Goal: Transaction & Acquisition: Purchase product/service

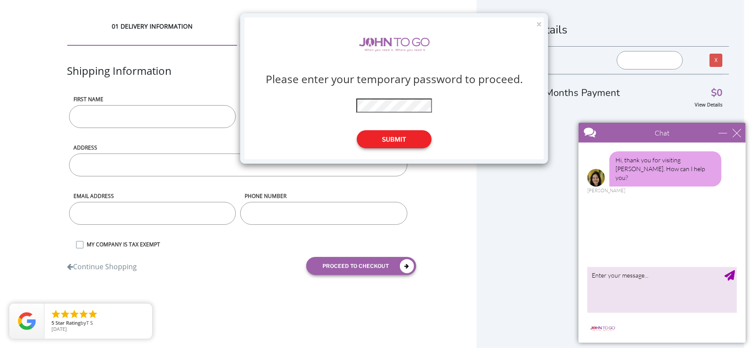
click at [409, 138] on button "Submit" at bounding box center [394, 139] width 75 height 18
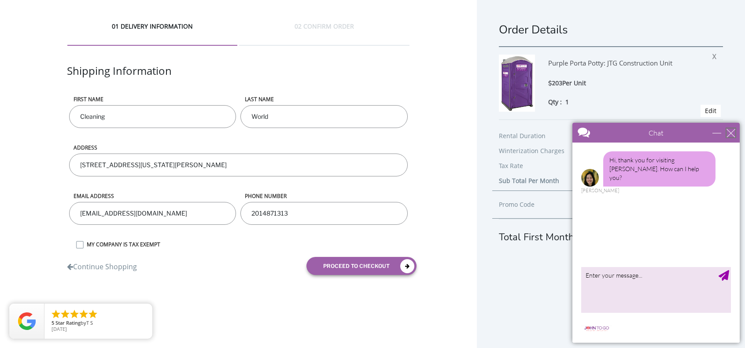
click at [731, 136] on div "close" at bounding box center [730, 133] width 9 height 9
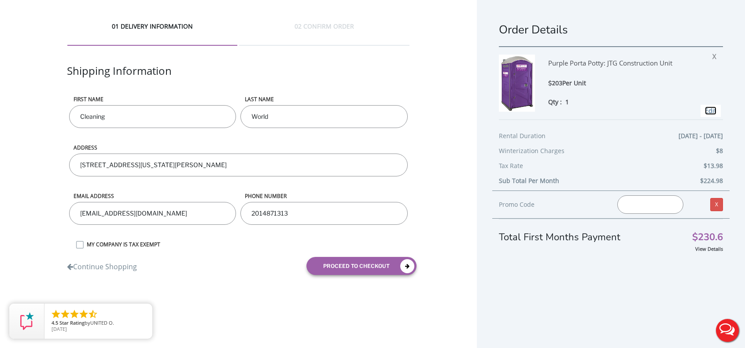
click at [705, 110] on link "Edit" at bounding box center [710, 111] width 11 height 8
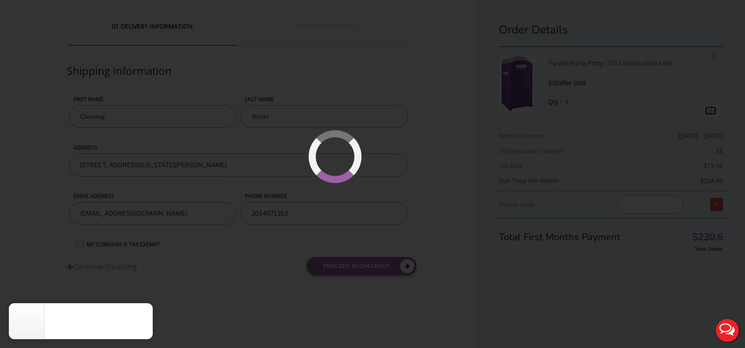
type input "[DATE] to [DATE]"
type input "0"
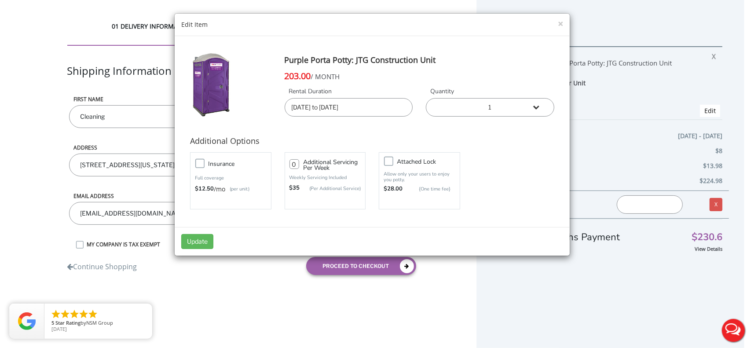
click at [305, 109] on input "[DATE] to [DATE]" at bounding box center [349, 107] width 129 height 18
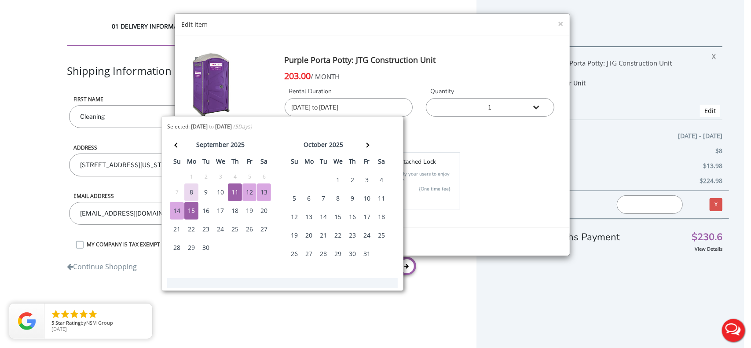
click at [220, 193] on div "10" at bounding box center [220, 193] width 14 height 18
click at [197, 211] on div "15" at bounding box center [191, 211] width 14 height 18
type input "09/10/2025 to 09/15/2025"
click at [498, 162] on div "Insurance Full coverage $12.50 /mo (per unit) 0 $35 Attached lock" at bounding box center [373, 181] width 378 height 62
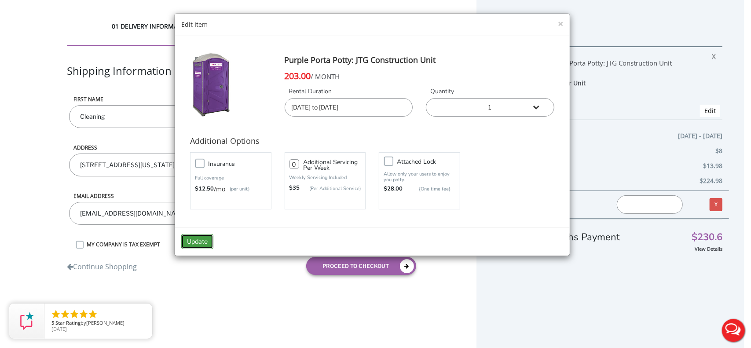
click at [202, 239] on button "Update" at bounding box center [197, 241] width 32 height 15
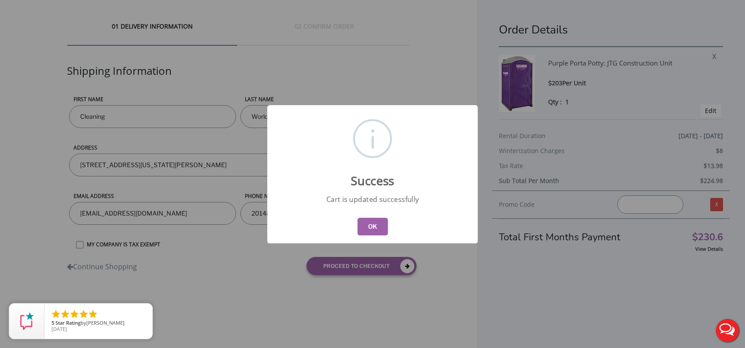
click at [369, 225] on button "OK" at bounding box center [372, 227] width 30 height 18
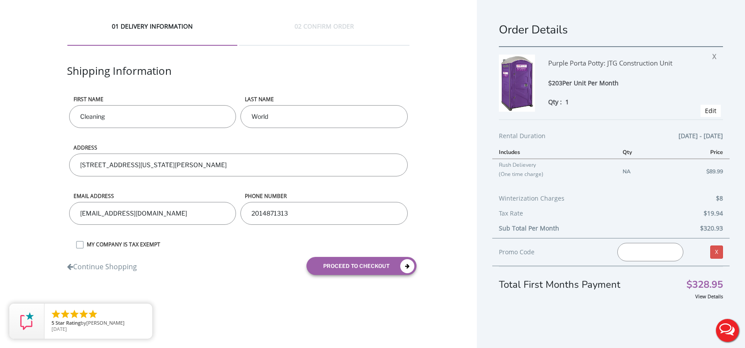
click at [700, 117] on span "Edit" at bounding box center [710, 111] width 20 height 12
click at [705, 114] on link "Edit" at bounding box center [710, 111] width 11 height 8
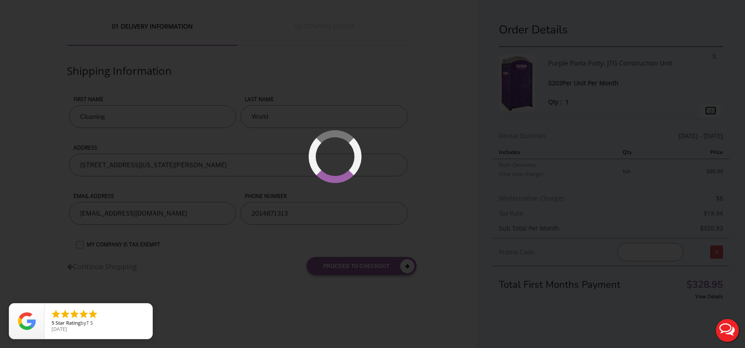
type input "09/10/2025 to 09/15/2025"
type input "0"
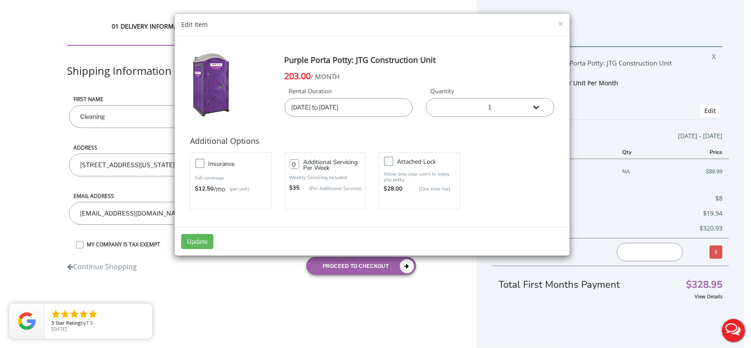
click at [313, 113] on input "09/10/2025 to 09/15/2025" at bounding box center [349, 107] width 129 height 18
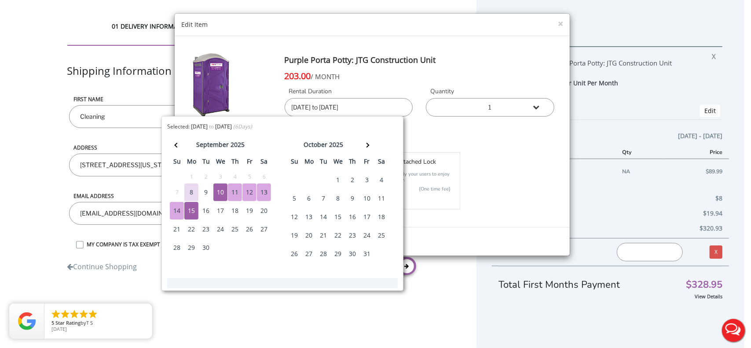
click at [234, 191] on div "11" at bounding box center [235, 193] width 14 height 18
click at [237, 195] on div "11" at bounding box center [235, 193] width 14 height 18
click at [193, 211] on div "15" at bounding box center [191, 211] width 14 height 18
click at [237, 193] on div "11" at bounding box center [235, 193] width 14 height 18
type input "[DATE] to [DATE]"
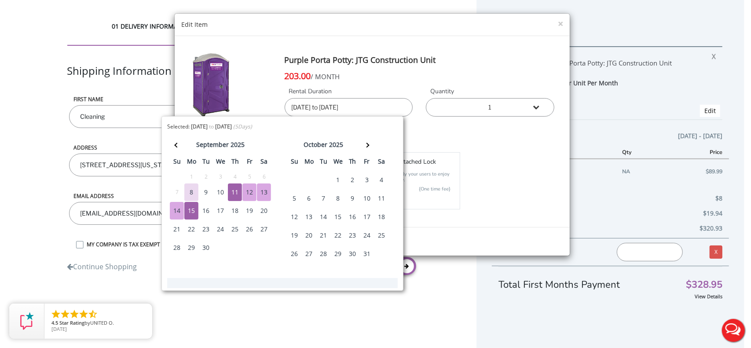
click at [553, 202] on div "Insurance Full coverage $12.50 /mo (per unit) 0 $35 Attached lock" at bounding box center [373, 181] width 378 height 62
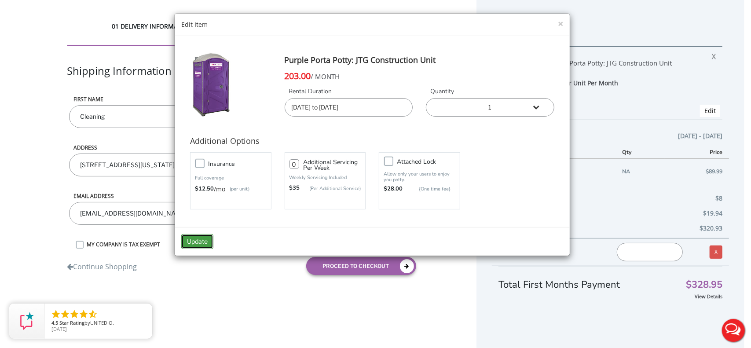
click at [203, 243] on button "Update" at bounding box center [197, 241] width 32 height 15
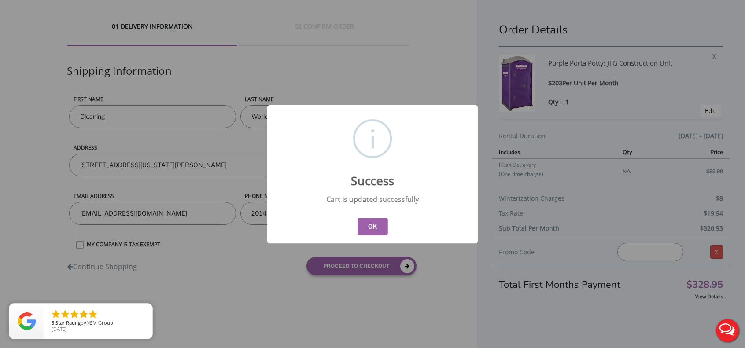
click at [360, 226] on button "OK" at bounding box center [372, 227] width 30 height 18
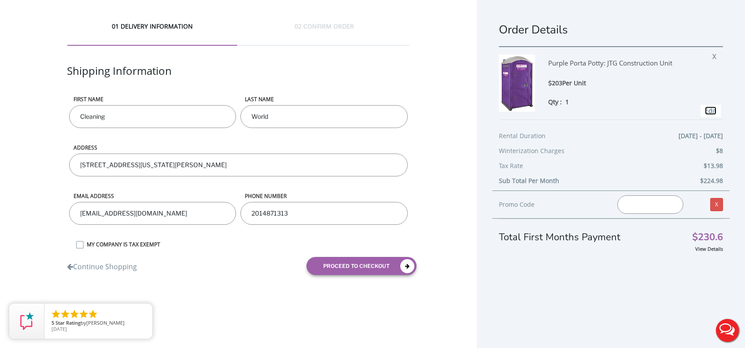
click at [705, 112] on link "Edit" at bounding box center [710, 111] width 11 height 8
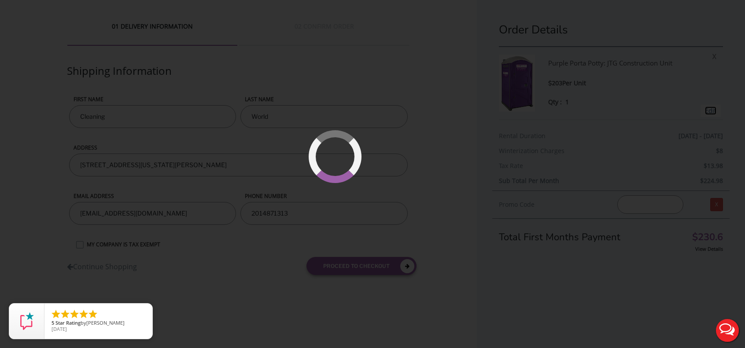
type input "[DATE] to [DATE]"
type input "0"
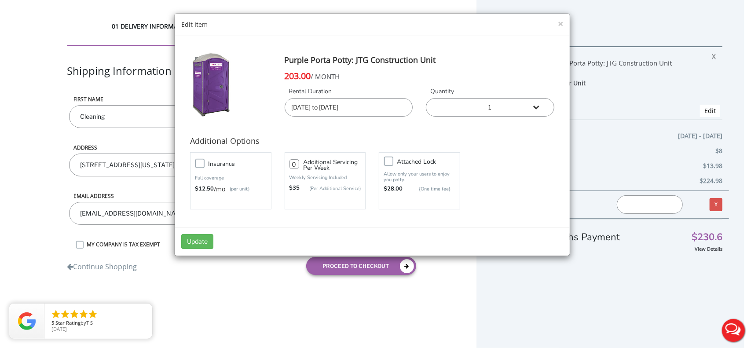
click at [310, 107] on input "[DATE] to [DATE]" at bounding box center [349, 107] width 129 height 18
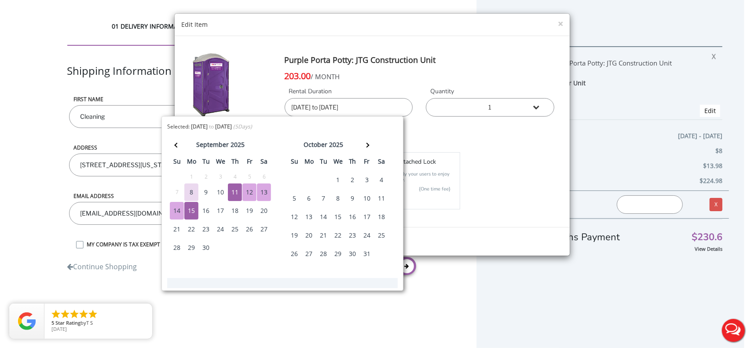
click at [219, 191] on div "10" at bounding box center [220, 193] width 14 height 18
click at [261, 191] on div "13" at bounding box center [264, 193] width 14 height 18
type input "09/10/2025 to 09/13/2025"
click at [485, 184] on div "Insurance Full coverage $12.50 /mo (per unit) 0 $35 Attached lock" at bounding box center [373, 181] width 378 height 62
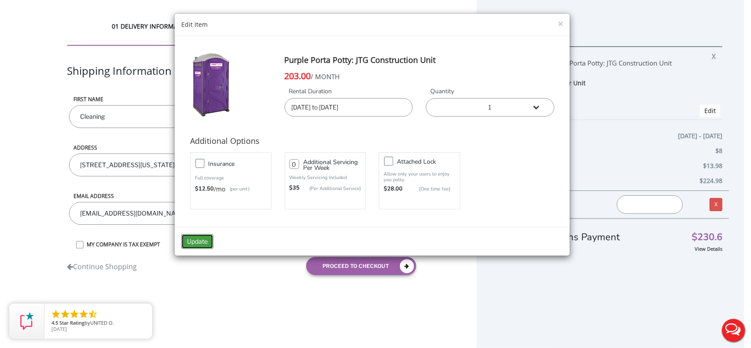
click at [202, 239] on button "Update" at bounding box center [197, 241] width 32 height 15
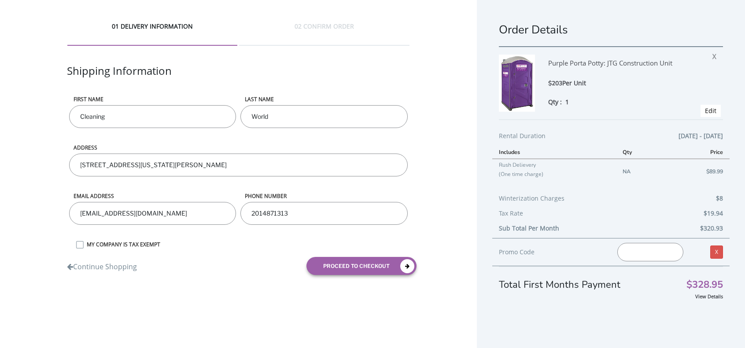
click at [359, 227] on div "phone number [PHONE_NUMBER]" at bounding box center [323, 216] width 171 height 48
click at [705, 113] on link "Edit" at bounding box center [710, 111] width 11 height 8
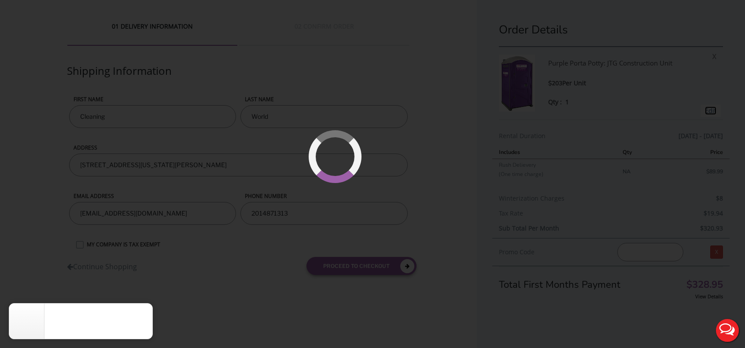
type input "09/10/2025 to 09/13/2025"
type input "0"
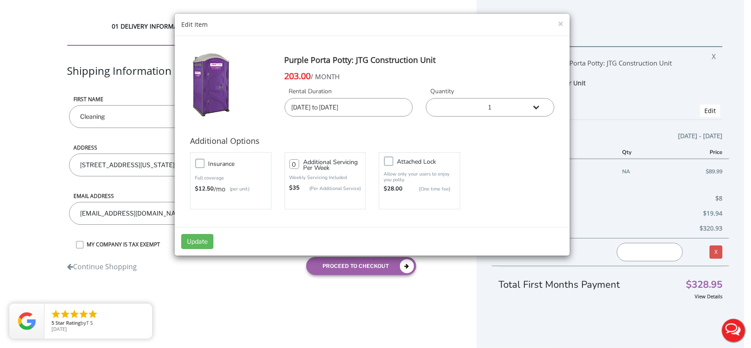
click at [327, 108] on input "09/10/2025 to 09/13/2025" at bounding box center [349, 107] width 129 height 18
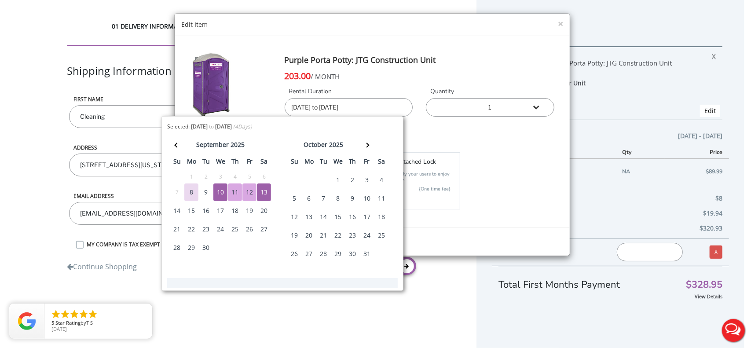
click at [233, 190] on div "11" at bounding box center [235, 193] width 14 height 18
click at [189, 214] on div "15" at bounding box center [191, 211] width 14 height 18
type input "09/11/2025 to 09/15/2025"
click at [523, 202] on div "Insurance Full coverage $12.50 /mo (per unit) 0 $35 Attached lock" at bounding box center [373, 181] width 378 height 62
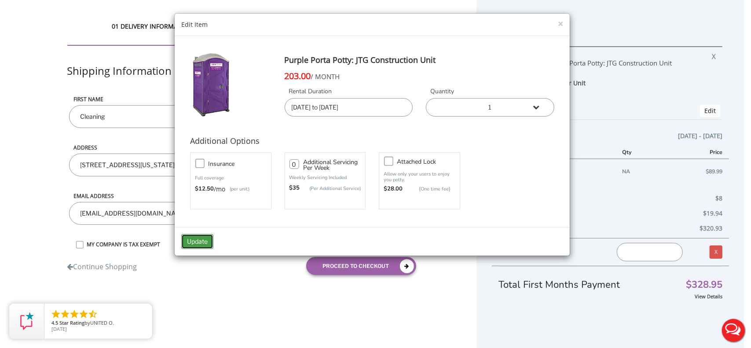
click at [203, 243] on button "Update" at bounding box center [197, 241] width 32 height 15
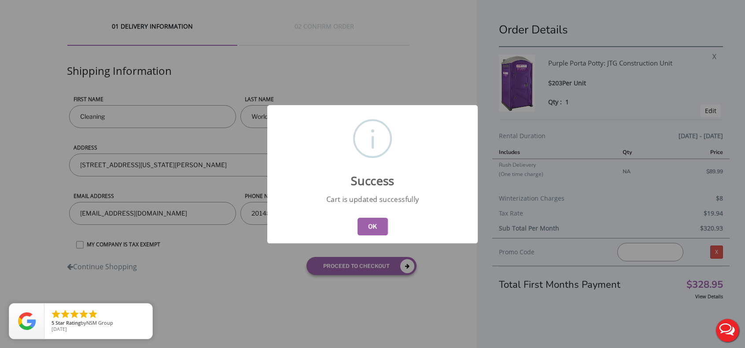
click at [364, 227] on button "OK" at bounding box center [372, 227] width 30 height 18
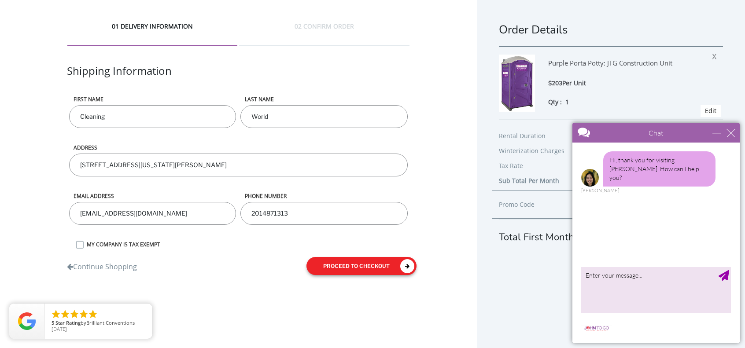
click at [354, 265] on button "proceed to checkout" at bounding box center [361, 266] width 110 height 18
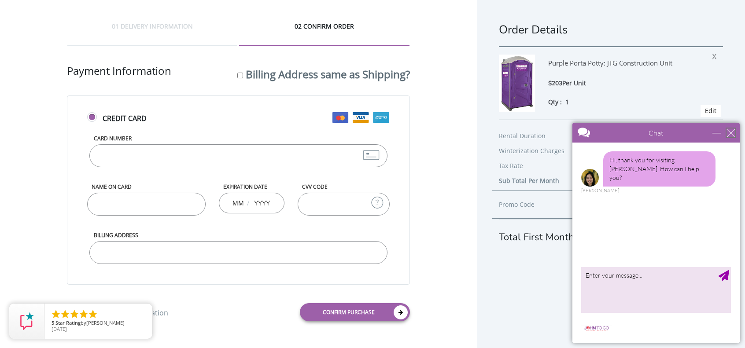
click at [732, 136] on div "close" at bounding box center [730, 133] width 9 height 9
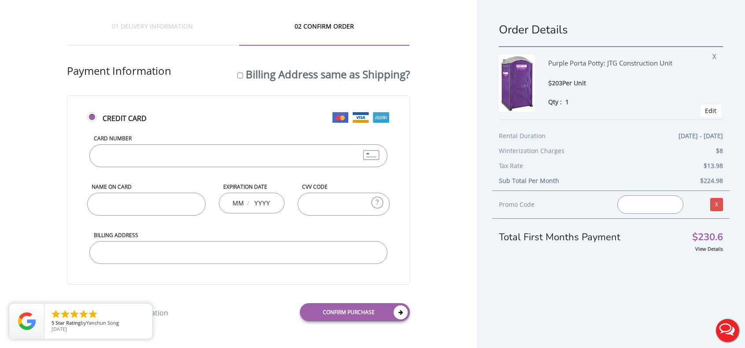
click at [131, 152] on input "Card Number" at bounding box center [238, 155] width 298 height 23
type input "372725422263022"
click at [97, 203] on input "Name on Card" at bounding box center [146, 204] width 118 height 23
type input "Cleaning World"
click at [232, 201] on input "text" at bounding box center [237, 203] width 11 height 18
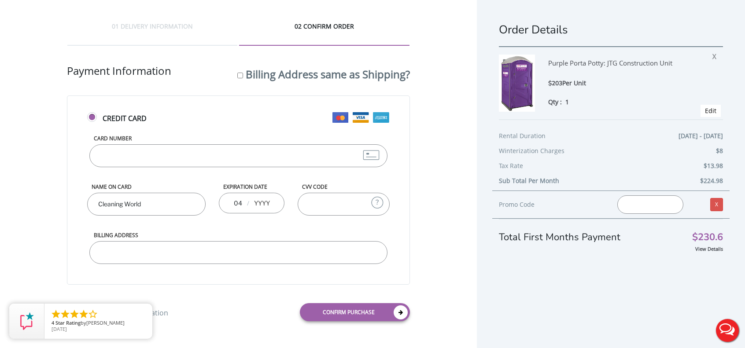
type input "04"
click at [252, 200] on div "04 /" at bounding box center [252, 203] width 66 height 21
click at [259, 203] on input "text" at bounding box center [262, 203] width 18 height 18
click at [250, 203] on span "/" at bounding box center [248, 203] width 4 height 9
click at [256, 202] on input "text" at bounding box center [262, 203] width 18 height 18
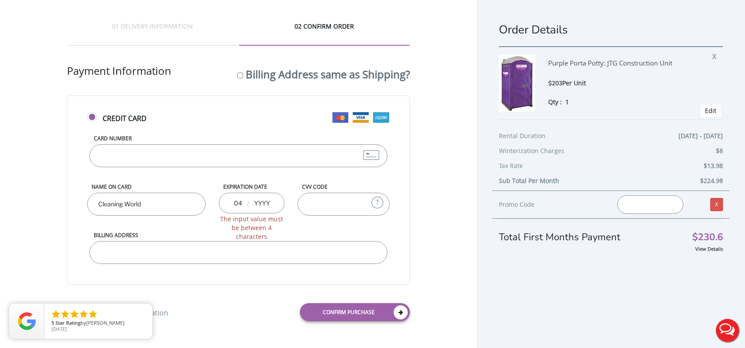
click at [253, 202] on input "text" at bounding box center [262, 203] width 18 height 18
type input "2025"
click at [320, 202] on input "CVV Code" at bounding box center [344, 204] width 92 height 23
type input "4599"
click at [179, 254] on input "Billing Address" at bounding box center [238, 252] width 298 height 23
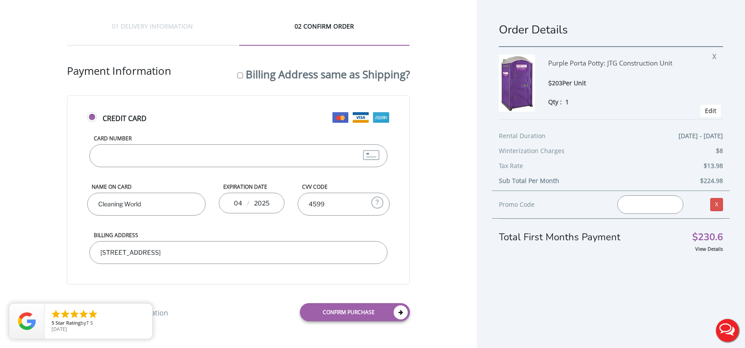
click at [177, 250] on input "90 Burlews Ct, Hackensack NJ 07601" at bounding box center [238, 252] width 298 height 23
type input "90 Burlews Ct, Hackensack, NJ 07601"
click at [175, 29] on div "01 DELIVERY INFORMATION" at bounding box center [152, 34] width 170 height 24
click at [275, 202] on div "04 / 2025" at bounding box center [252, 203] width 66 height 21
click at [271, 201] on div "04 / 2025" at bounding box center [252, 203] width 66 height 21
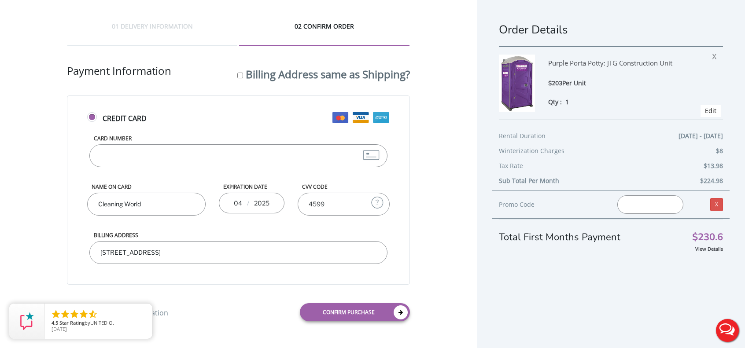
click at [268, 201] on input "2025" at bounding box center [262, 203] width 18 height 18
type input "2029"
click at [335, 303] on link "Confirm purchase" at bounding box center [355, 312] width 110 height 18
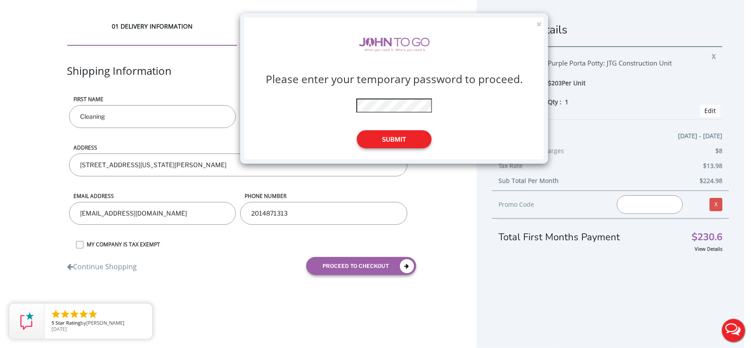
click at [394, 138] on button "Submit" at bounding box center [394, 139] width 75 height 18
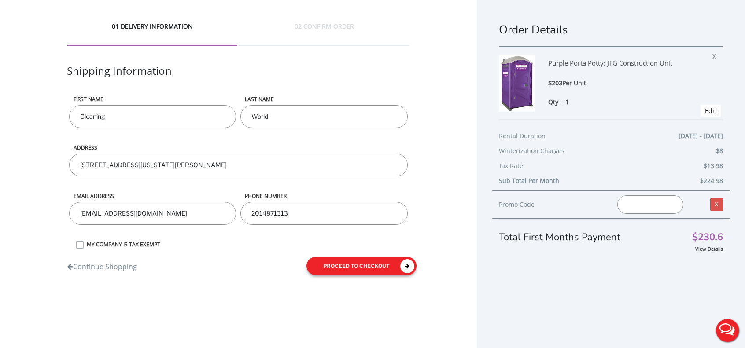
click at [356, 261] on button "proceed to checkout" at bounding box center [361, 266] width 110 height 18
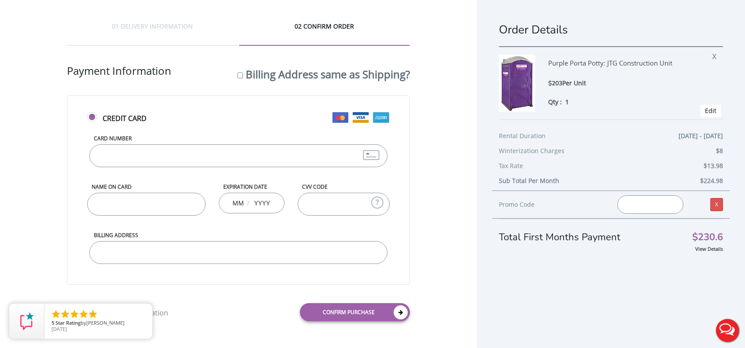
click at [184, 150] on input "Card Number" at bounding box center [238, 155] width 298 height 23
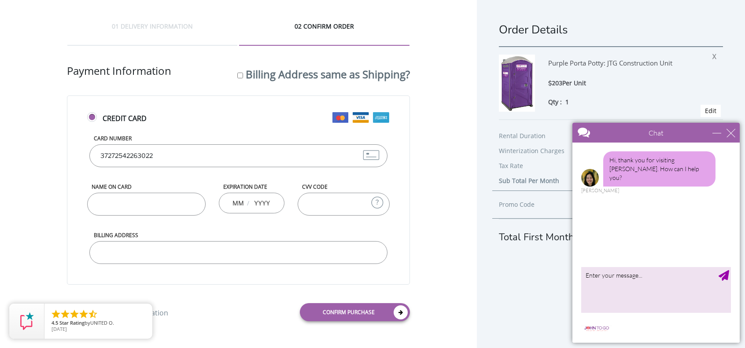
click at [133, 154] on input "37272542263022" at bounding box center [238, 155] width 298 height 23
type input "[CREDIT_CARD_NUMBER]"
click at [114, 208] on input "Name on Card" at bounding box center [146, 204] width 118 height 23
type input "Cleaning World"
type input "04"
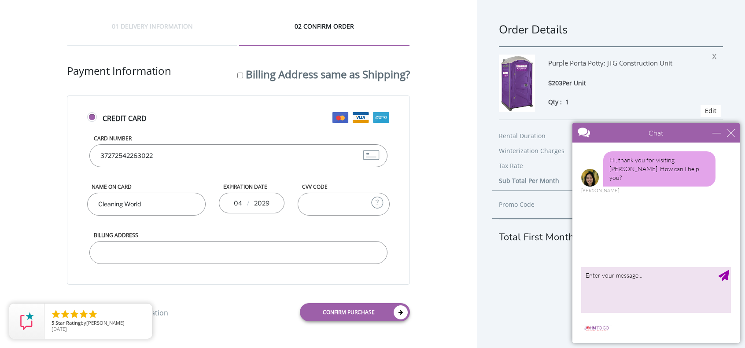
type input "2029"
click at [313, 213] on input "CVV Code" at bounding box center [344, 204] width 92 height 23
type input "4599"
click at [216, 243] on input "Billing Address" at bounding box center [238, 252] width 298 height 23
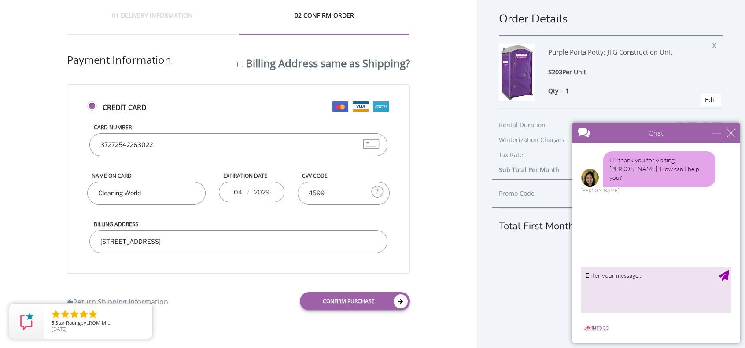
scroll to position [17, 0]
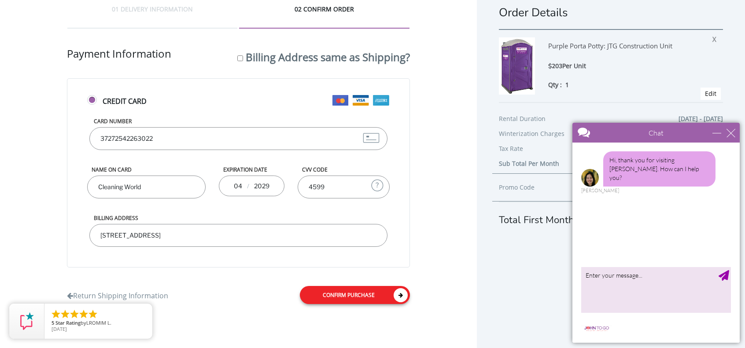
type input "90 Burlews Ct, Hackesack, NJ 07601"
click at [365, 287] on link "Confirm purchase" at bounding box center [355, 295] width 110 height 18
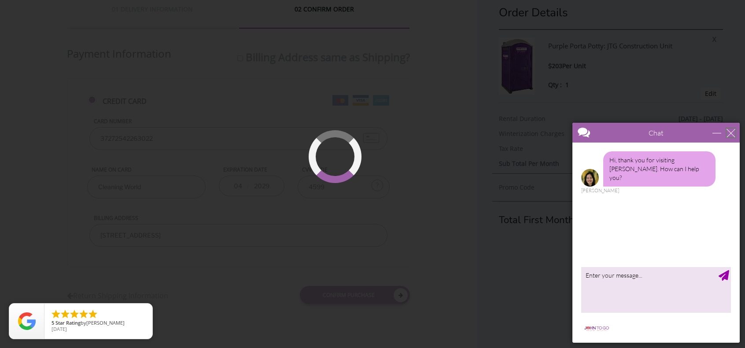
click at [730, 133] on div "close" at bounding box center [730, 133] width 9 height 9
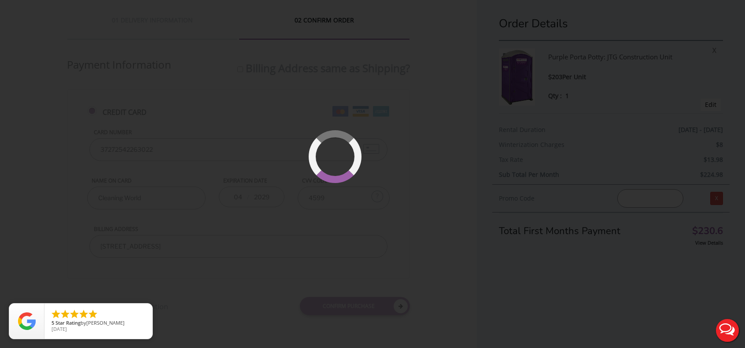
scroll to position [0, 0]
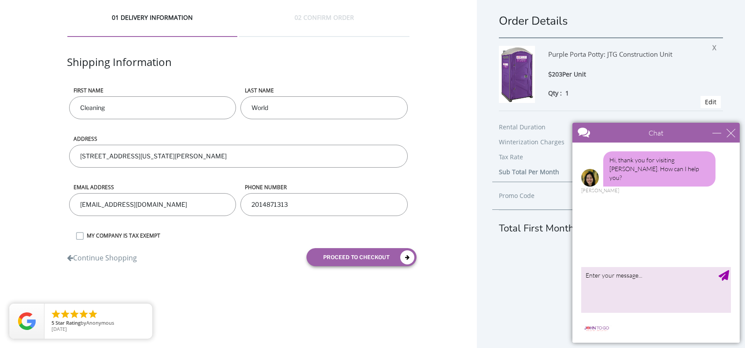
scroll to position [17, 0]
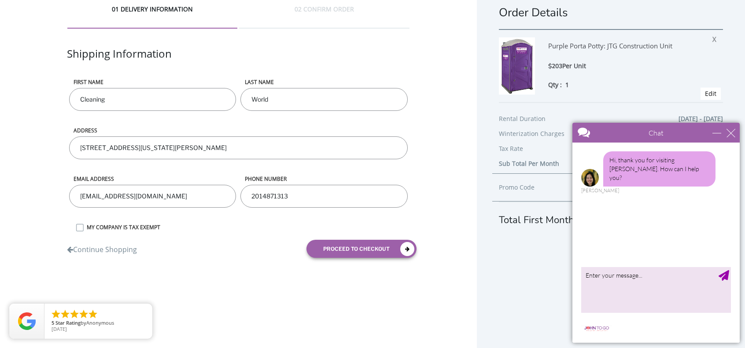
click at [300, 98] on input "World" at bounding box center [323, 99] width 167 height 23
click at [259, 152] on input "[STREET_ADDRESS][US_STATE][PERSON_NAME]" at bounding box center [238, 147] width 338 height 23
click at [191, 203] on input "[EMAIL_ADDRESS][DOMAIN_NAME]" at bounding box center [152, 196] width 167 height 23
click at [302, 199] on input "2014871313" at bounding box center [323, 196] width 167 height 23
click at [244, 147] on input "[STREET_ADDRESS][US_STATE][PERSON_NAME]" at bounding box center [238, 147] width 338 height 23
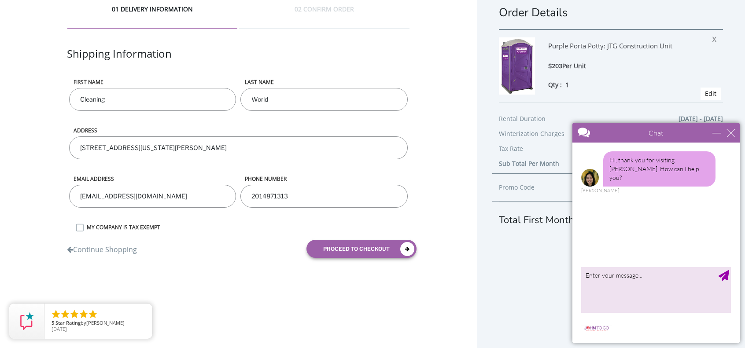
click at [281, 93] on input "World" at bounding box center [323, 99] width 167 height 23
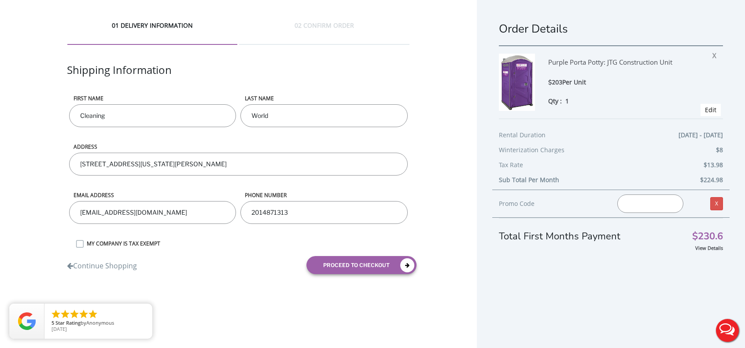
scroll to position [0, 0]
